Goal: Task Accomplishment & Management: Use online tool/utility

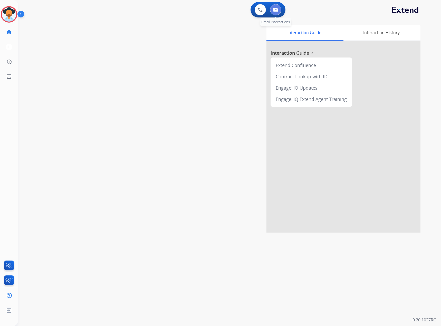
click at [278, 10] on button at bounding box center [275, 9] width 11 height 11
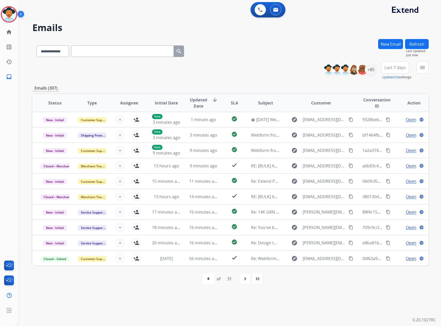
click at [416, 67] on div "**********" at bounding box center [378, 70] width 103 height 18
click at [425, 67] on mat-icon "menu" at bounding box center [423, 67] width 6 height 6
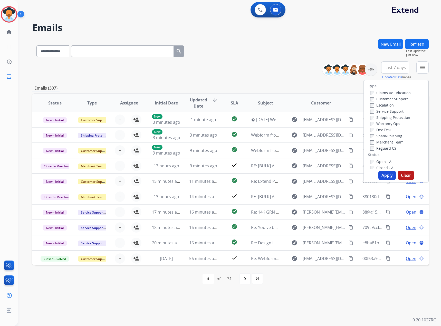
click at [384, 111] on label "Service Support" at bounding box center [386, 111] width 33 height 5
click at [384, 122] on label "New - Initial" at bounding box center [383, 122] width 27 height 5
click at [381, 130] on label "New - Reply" at bounding box center [383, 128] width 27 height 5
click at [386, 171] on button "Apply" at bounding box center [387, 175] width 17 height 9
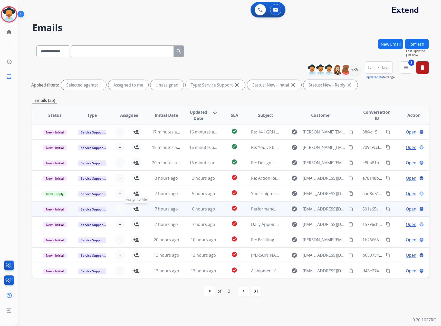
click at [132, 208] on button "person_add Assign to Me" at bounding box center [136, 209] width 10 height 10
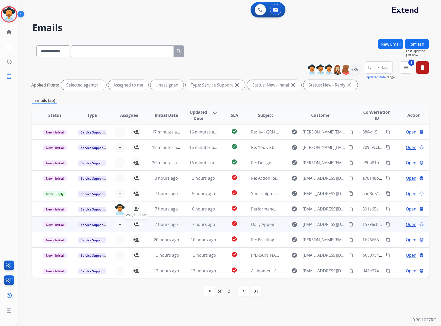
click at [137, 225] on mat-icon "person_add" at bounding box center [136, 224] width 6 height 6
click at [407, 223] on span "Open" at bounding box center [411, 224] width 11 height 6
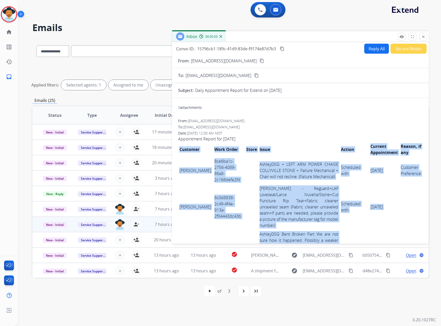
drag, startPoint x: 178, startPoint y: 166, endPoint x: 367, endPoint y: 229, distance: 199.6
click at [356, 211] on td "Scheduled with" at bounding box center [355, 207] width 30 height 46
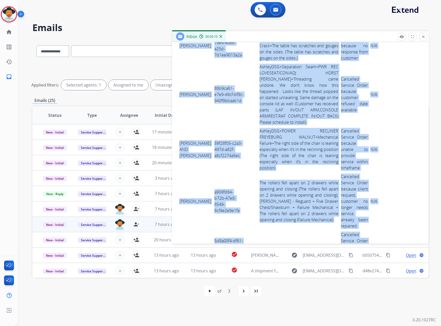
scroll to position [1976, 0]
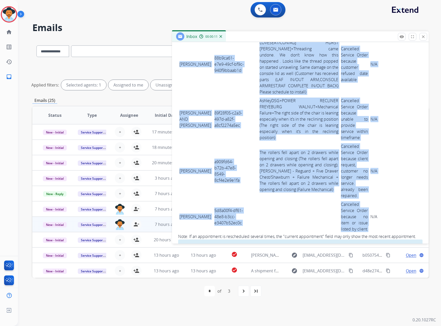
drag, startPoint x: 180, startPoint y: 166, endPoint x: 365, endPoint y: 196, distance: 187.9
copy tbody "[PERSON_NAME] 8ce6ba1c-2756-4089-86a9-2c168defe2fd AshleyDSG + LEFT ARM POWER C…"
click at [424, 36] on mat-icon "close" at bounding box center [423, 36] width 5 height 5
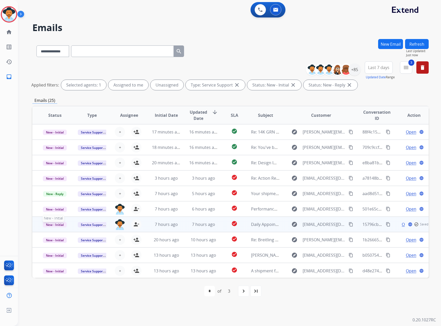
click at [50, 224] on span "New - Initial" at bounding box center [55, 224] width 24 height 5
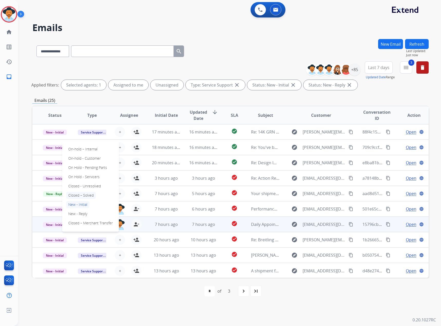
click at [73, 195] on p "Closed – Solved" at bounding box center [81, 195] width 30 height 7
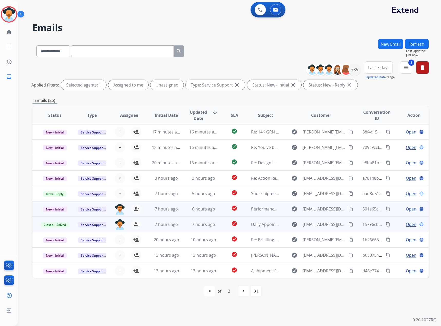
click at [408, 210] on span "Open" at bounding box center [411, 209] width 11 height 6
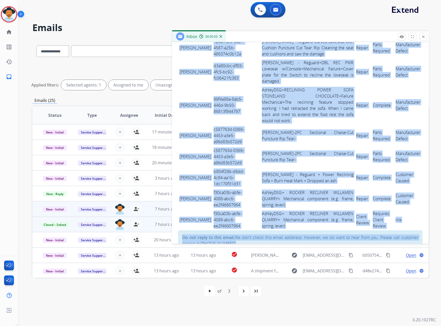
scroll to position [478, 0]
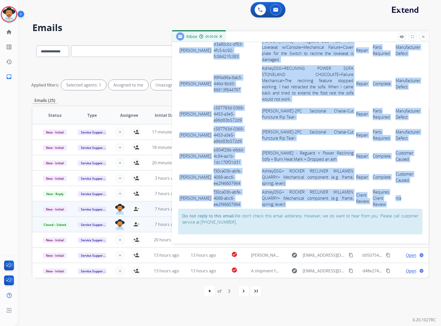
drag, startPoint x: 179, startPoint y: 175, endPoint x: 398, endPoint y: 204, distance: 221.8
copy tbody "[PERSON_NAME] e78a8c8d-7718-4891-af85-3dadd26b9bd3 AshleyDSG + RECT EXT TABLE R…"
drag, startPoint x: 422, startPoint y: 38, endPoint x: 389, endPoint y: 40, distance: 32.9
click at [422, 38] on mat-icon "close" at bounding box center [423, 36] width 5 height 5
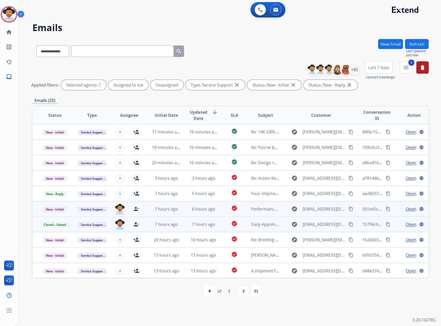
click at [386, 209] on mat-icon "content_copy" at bounding box center [388, 209] width 5 height 5
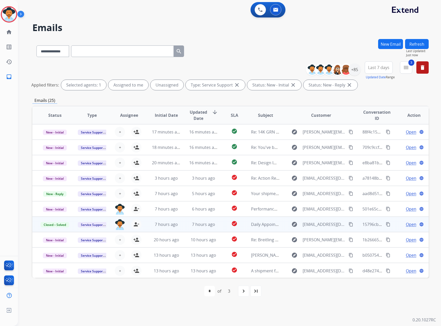
click at [386, 225] on mat-icon "content_copy" at bounding box center [388, 224] width 5 height 5
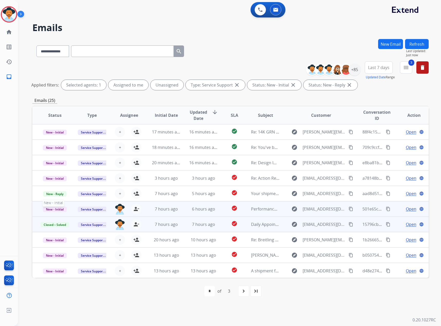
click at [63, 209] on span "New - Initial" at bounding box center [55, 209] width 24 height 5
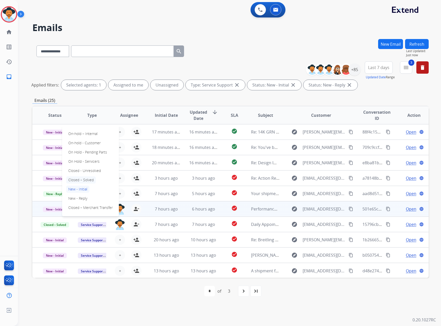
click at [79, 182] on p "Closed – Solved" at bounding box center [81, 179] width 30 height 7
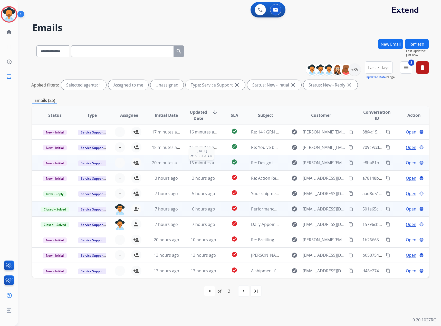
scroll to position [1, 0]
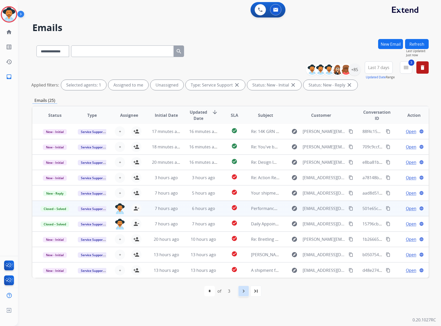
click at [243, 288] on mat-icon "navigate_next" at bounding box center [244, 291] width 6 height 6
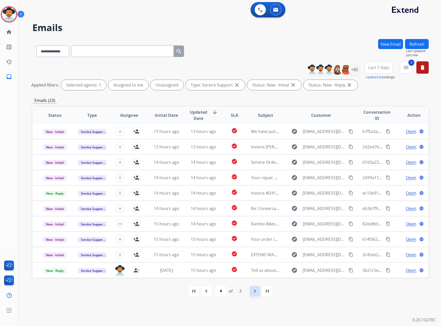
click at [252, 289] on div "navigate_next" at bounding box center [254, 291] width 11 height 11
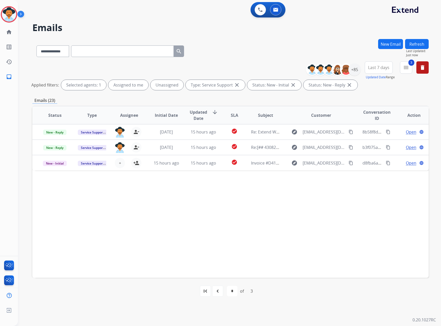
scroll to position [0, 0]
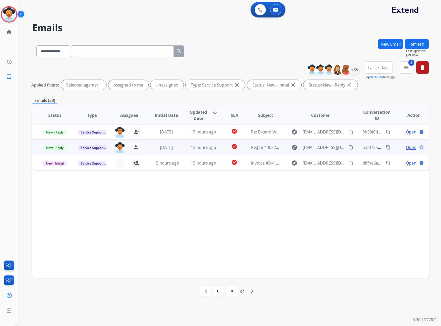
click at [406, 146] on span "Open" at bounding box center [411, 147] width 11 height 6
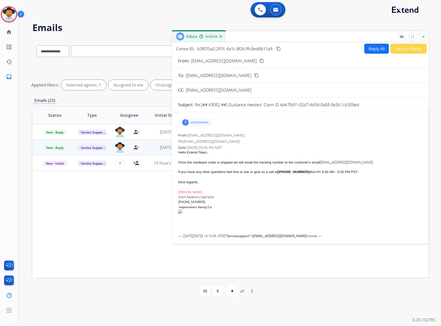
scroll to position [77, 0]
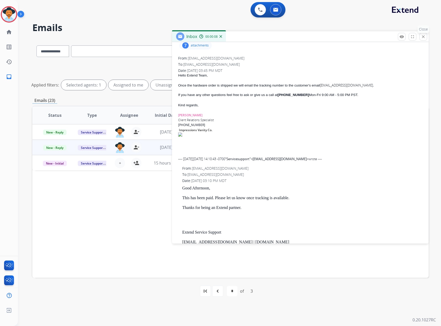
click at [422, 38] on mat-icon "close" at bounding box center [423, 36] width 5 height 5
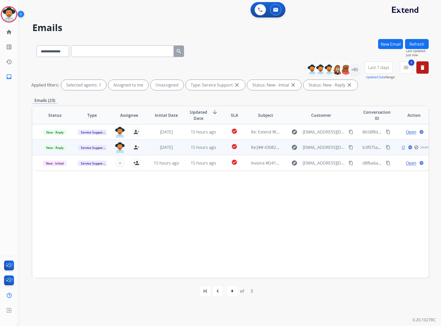
click at [51, 143] on td "New - Reply" at bounding box center [50, 147] width 37 height 15
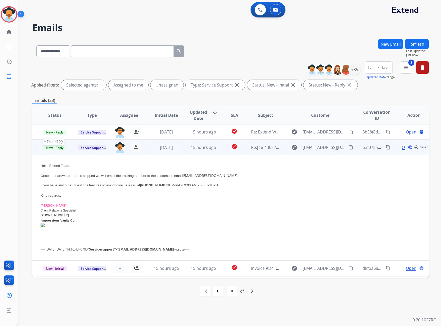
click at [51, 147] on span "New - Reply" at bounding box center [54, 147] width 23 height 5
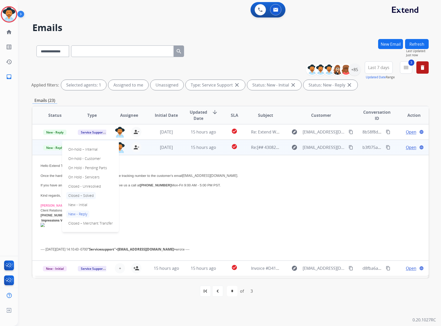
click at [77, 195] on p "Closed – Solved" at bounding box center [81, 195] width 30 height 7
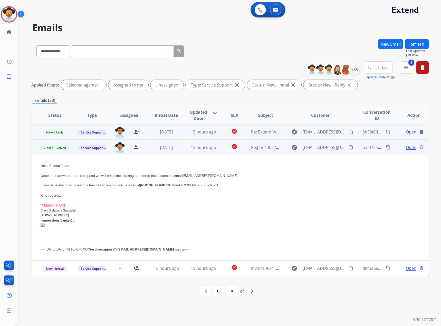
click at [408, 134] on span "Open" at bounding box center [411, 132] width 11 height 6
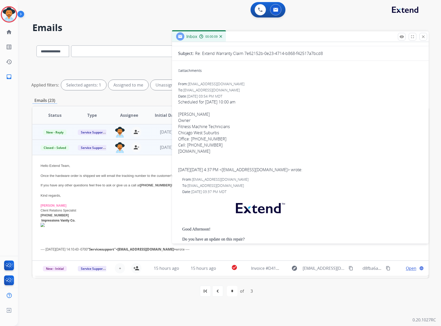
scroll to position [0, 0]
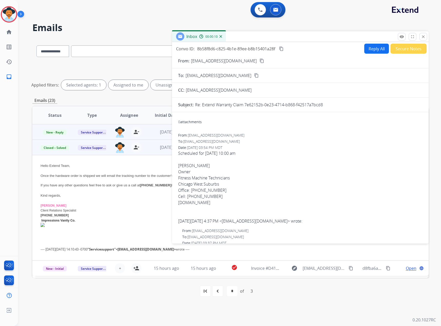
click at [424, 35] on mat-icon "close" at bounding box center [423, 36] width 5 height 5
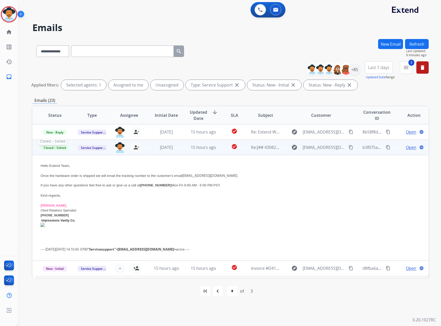
click at [52, 149] on span "Closed – Solved" at bounding box center [55, 147] width 29 height 5
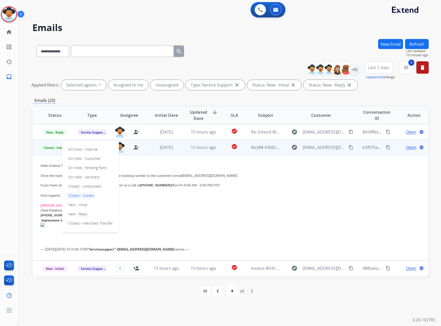
drag, startPoint x: 423, startPoint y: 43, endPoint x: 425, endPoint y: 39, distance: 4.6
click at [425, 42] on button "Refresh" at bounding box center [417, 44] width 24 height 10
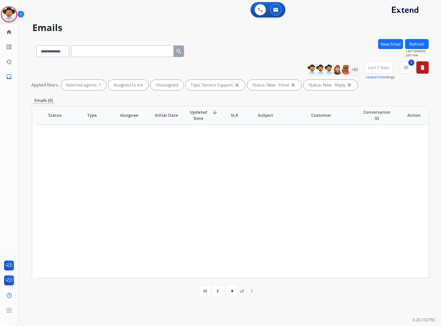
click at [422, 47] on button "Refresh" at bounding box center [417, 44] width 24 height 10
click at [426, 67] on button "delete Clear All" at bounding box center [423, 67] width 12 height 12
select select "*"
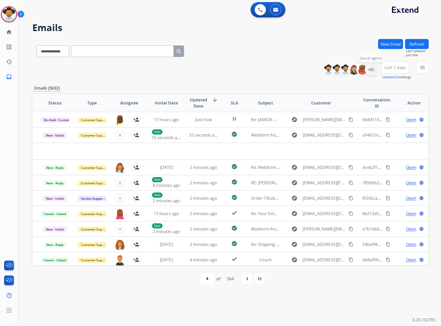
click at [370, 68] on div "+85" at bounding box center [371, 69] width 12 height 12
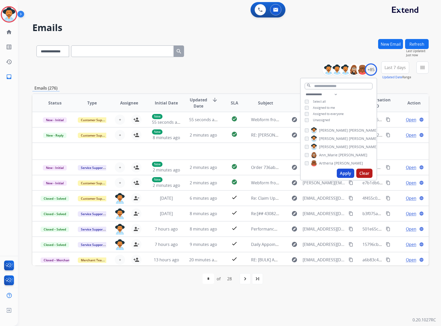
click at [318, 108] on span "Assigned to me" at bounding box center [324, 108] width 22 height 4
click at [347, 171] on button "Apply" at bounding box center [345, 173] width 17 height 9
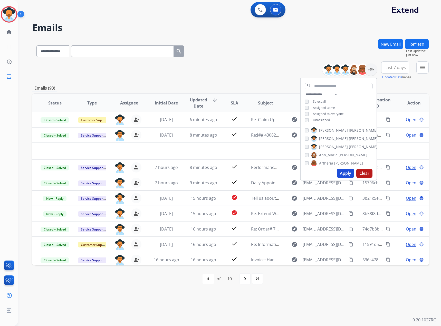
click at [122, 318] on div "**********" at bounding box center [223, 172] width 411 height 308
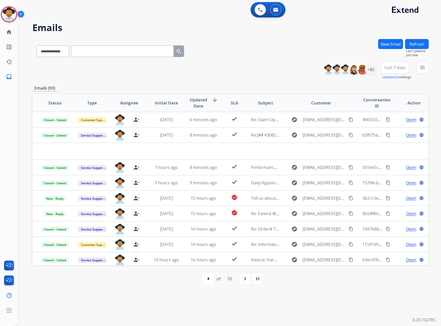
click at [308, 42] on div "**********" at bounding box center [230, 50] width 397 height 22
